Goal: Ask a question

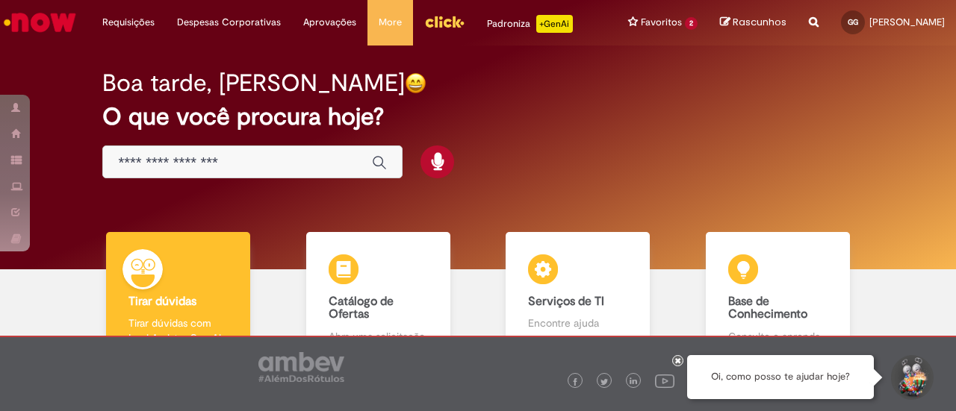
click at [677, 362] on icon at bounding box center [678, 360] width 6 height 7
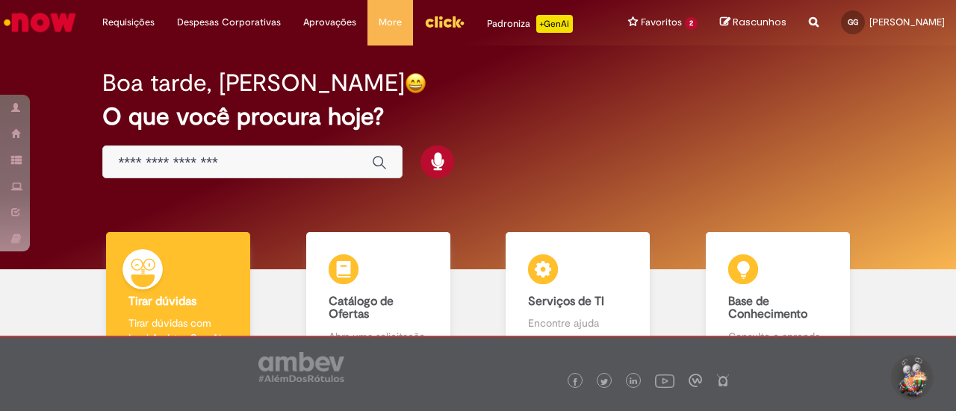
click at [603, 116] on h2 "O que você procura hoje?" at bounding box center [477, 117] width 750 height 26
click at [689, 120] on h2 "O que você procura hoje?" at bounding box center [477, 117] width 750 height 26
click at [674, 105] on h2 "O que você procura hoje?" at bounding box center [477, 117] width 750 height 26
drag, startPoint x: 601, startPoint y: 91, endPoint x: 611, endPoint y: 83, distance: 12.7
click at [603, 90] on div "Boa tarde, [PERSON_NAME]" at bounding box center [477, 83] width 750 height 26
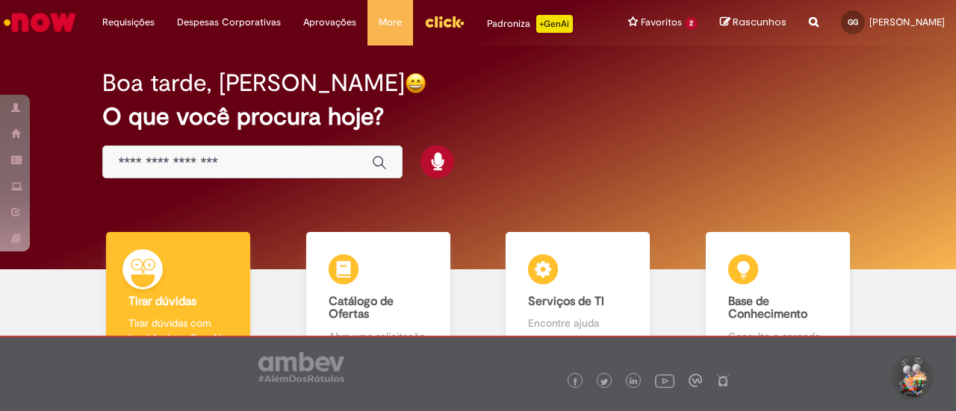
click at [553, 167] on div "Boa tarde, [PERSON_NAME] O que você procura hoje?" at bounding box center [477, 124] width 803 height 127
drag, startPoint x: 611, startPoint y: 130, endPoint x: 593, endPoint y: 137, distance: 19.1
click at [611, 131] on div "Boa tarde, [PERSON_NAME] O que você procura hoje?" at bounding box center [477, 124] width 803 height 127
click at [560, 137] on div "Boa tarde, [PERSON_NAME] O que você procura hoje?" at bounding box center [477, 124] width 803 height 127
click at [518, 123] on h2 "O que você procura hoje?" at bounding box center [477, 117] width 750 height 26
